Goal: Find specific page/section

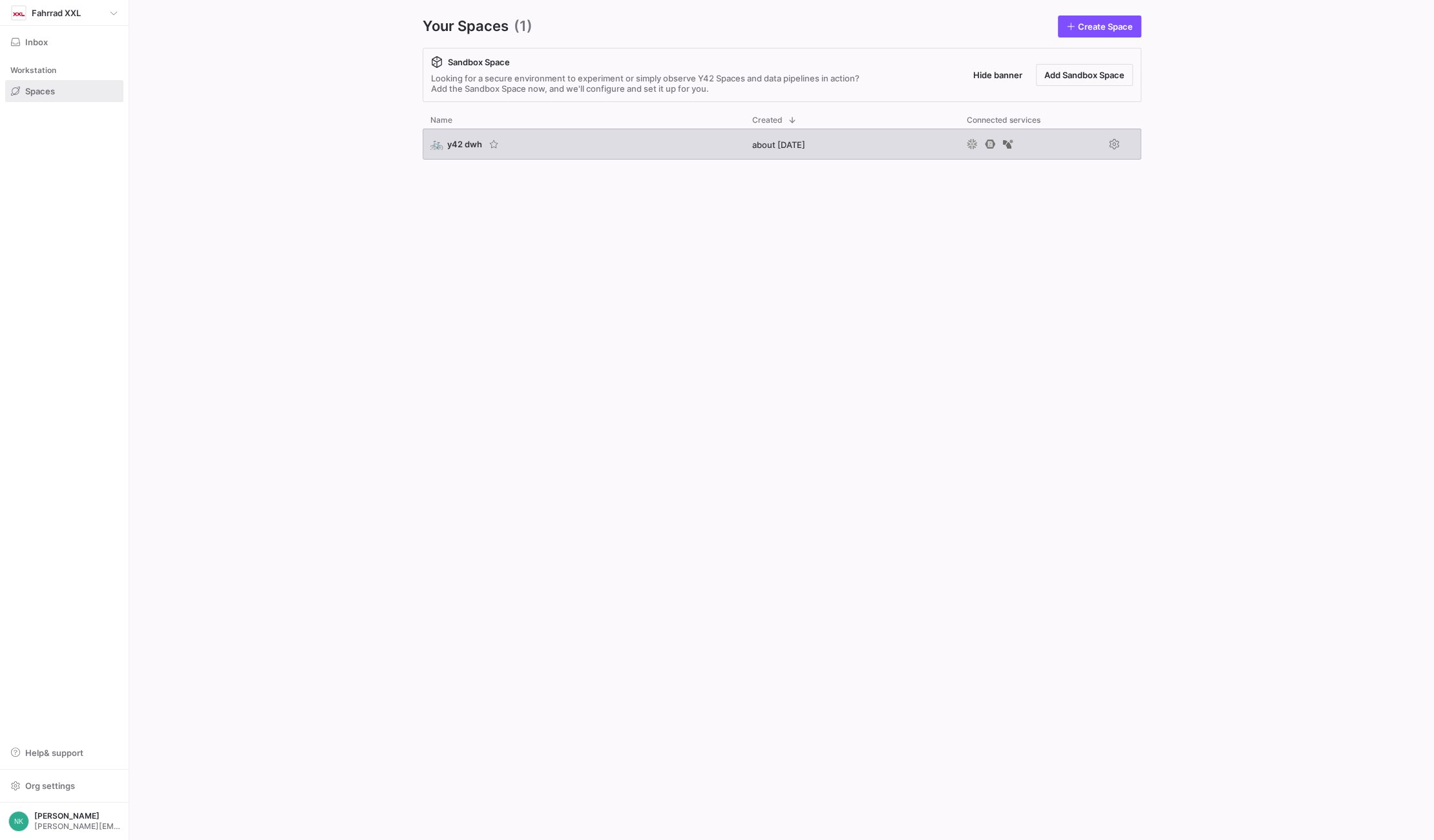
click at [439, 142] on span "🚲" at bounding box center [436, 144] width 12 height 12
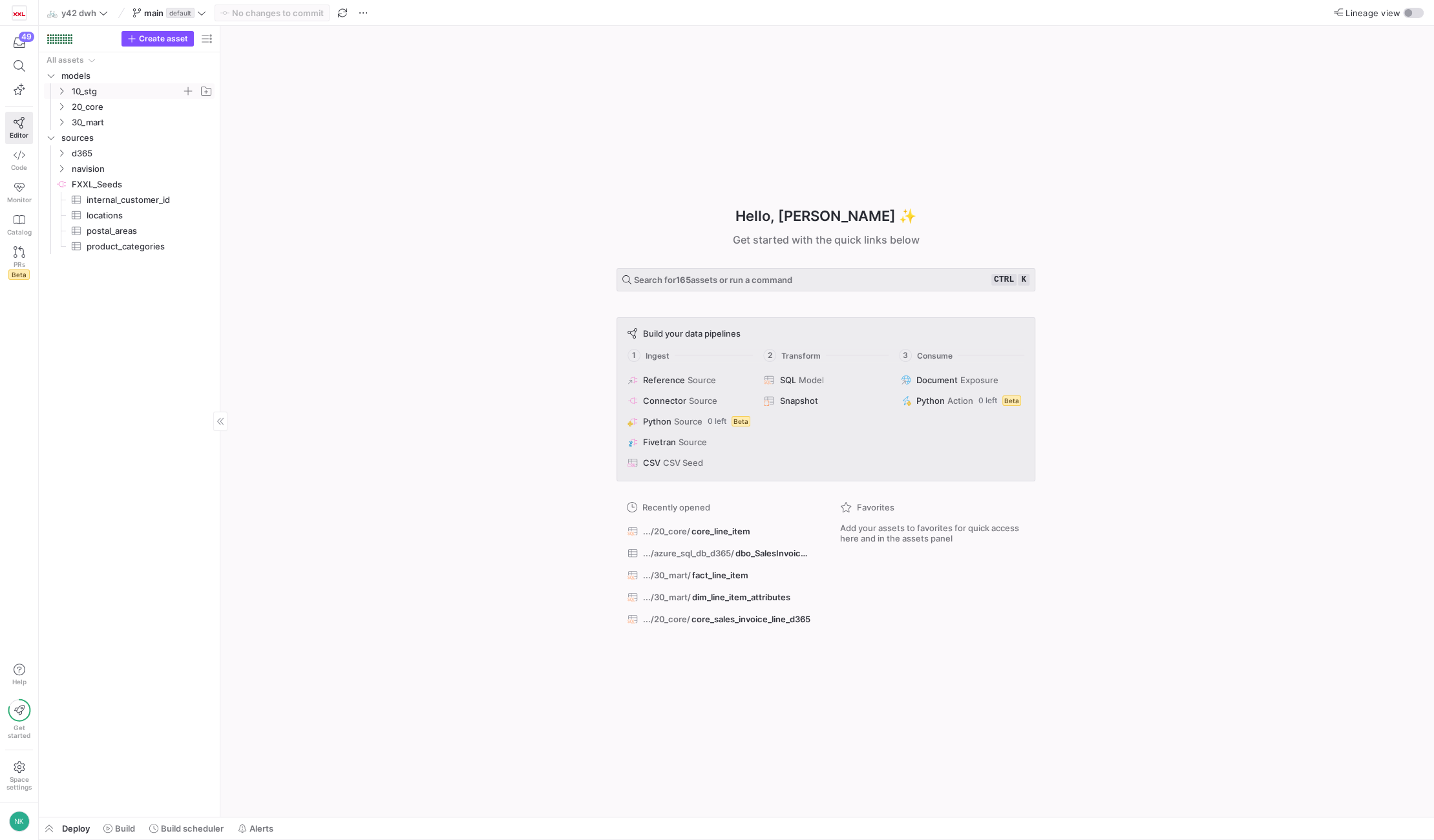
click at [60, 93] on icon "Press SPACE to select this row." at bounding box center [62, 91] width 9 height 8
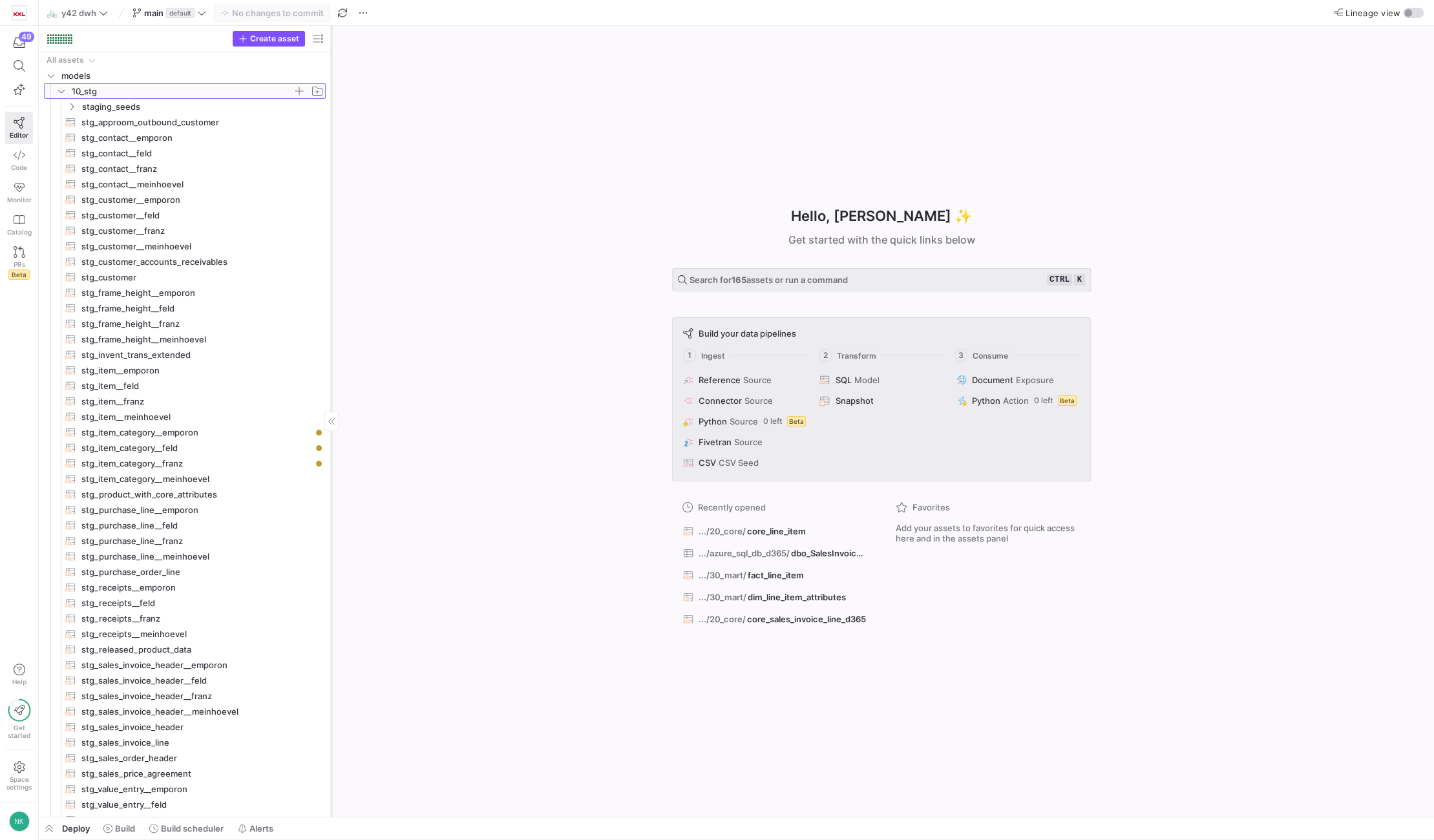
drag, startPoint x: 220, startPoint y: 409, endPoint x: 331, endPoint y: 417, distance: 111.3
click at [331, 417] on div at bounding box center [331, 421] width 1 height 791
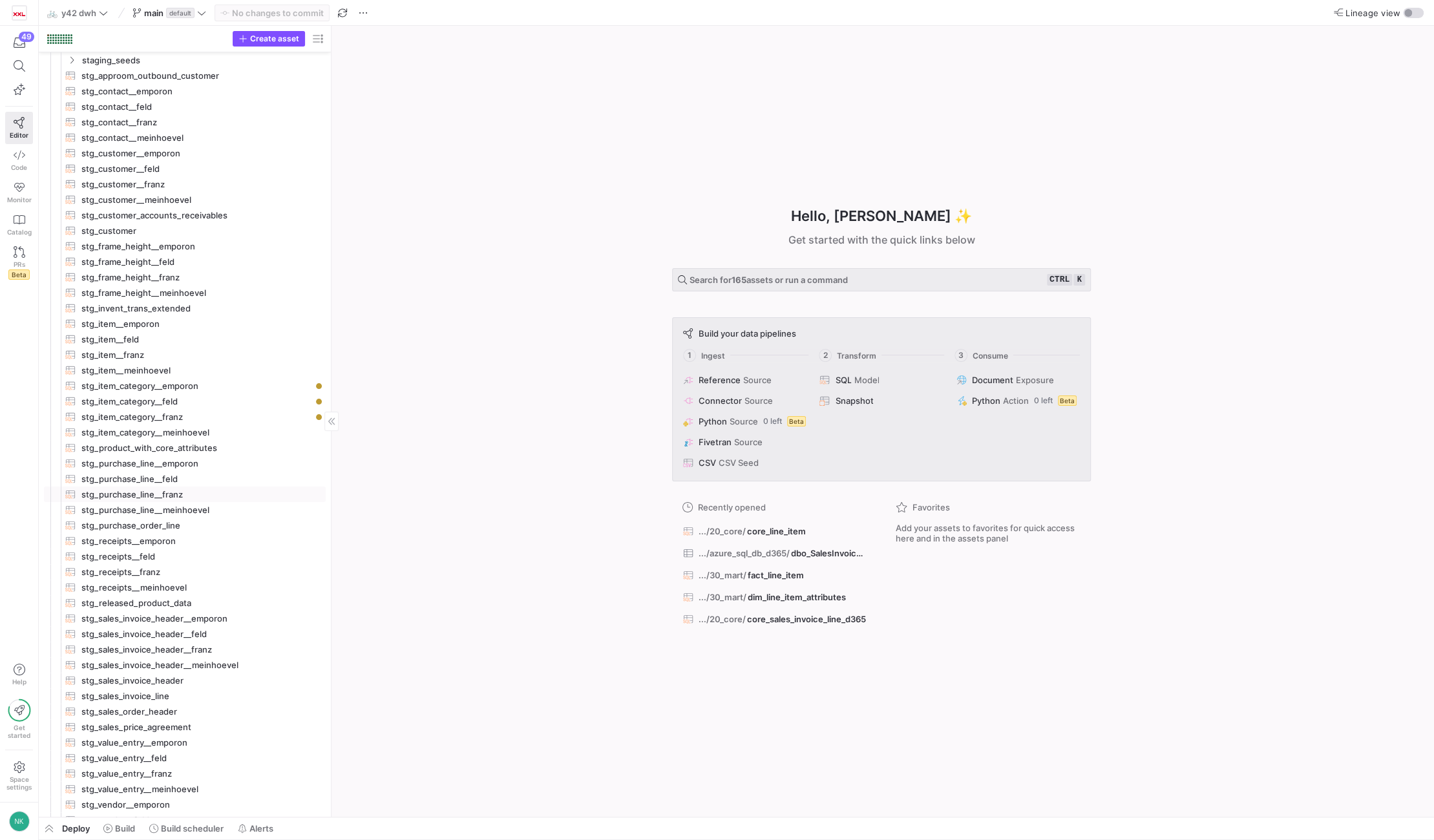
scroll to position [48, 0]
click at [143, 596] on span "stg_released_product_data​​​​​​​​​​" at bounding box center [196, 602] width 229 height 15
